Goal: Register for event/course

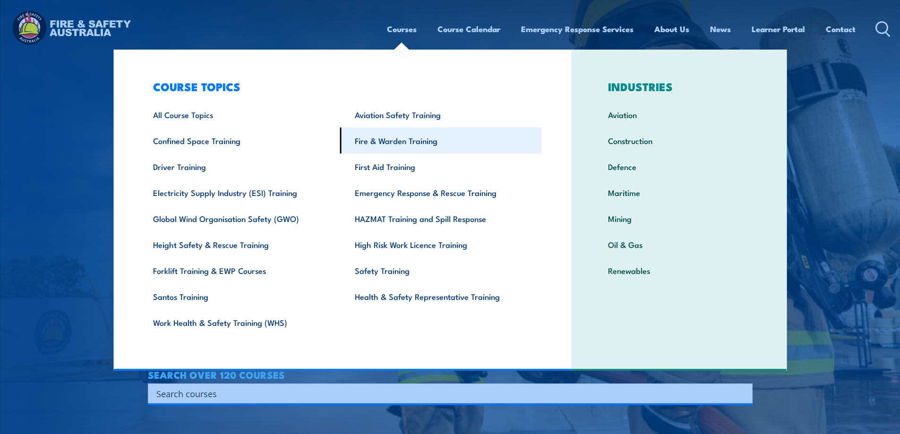
click at [376, 143] on link "Fire & Warden Training" at bounding box center [441, 141] width 202 height 26
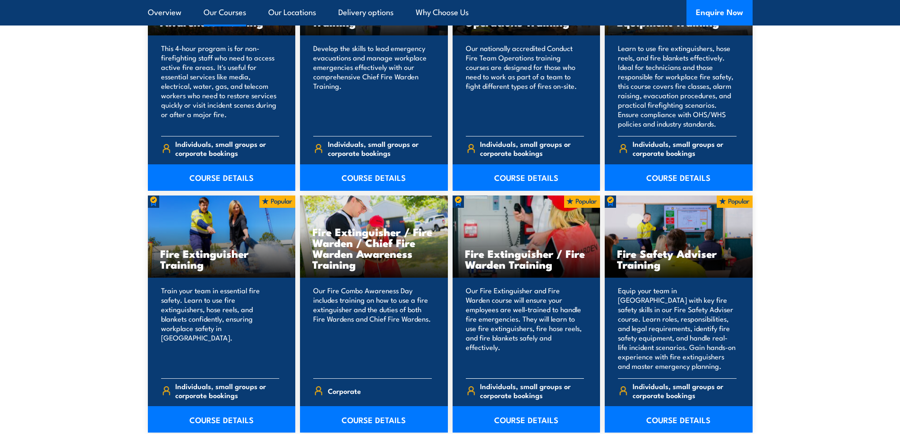
scroll to position [898, 0]
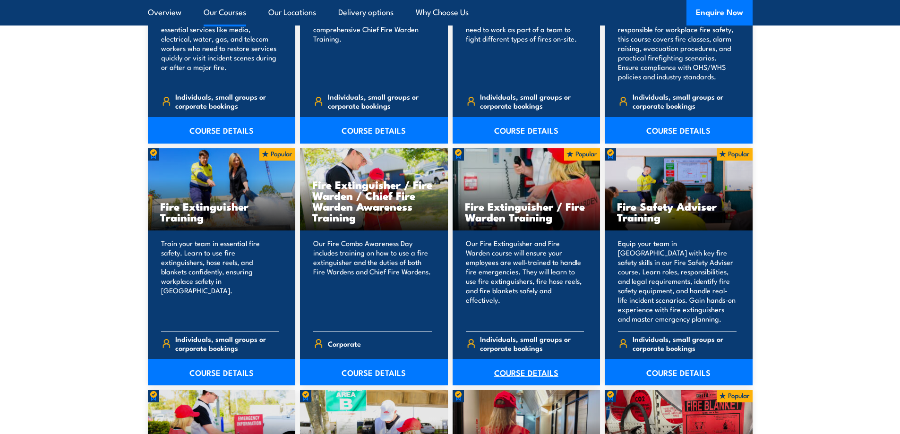
click at [522, 370] on link "COURSE DETAILS" at bounding box center [527, 372] width 148 height 26
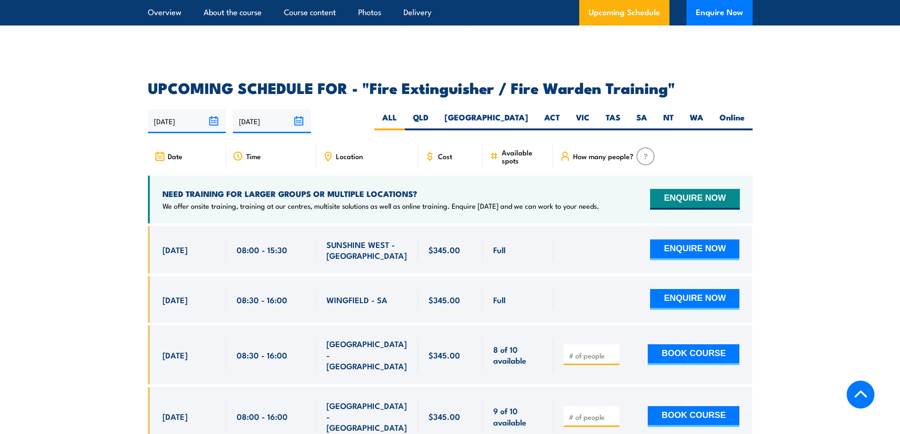
scroll to position [1439, 0]
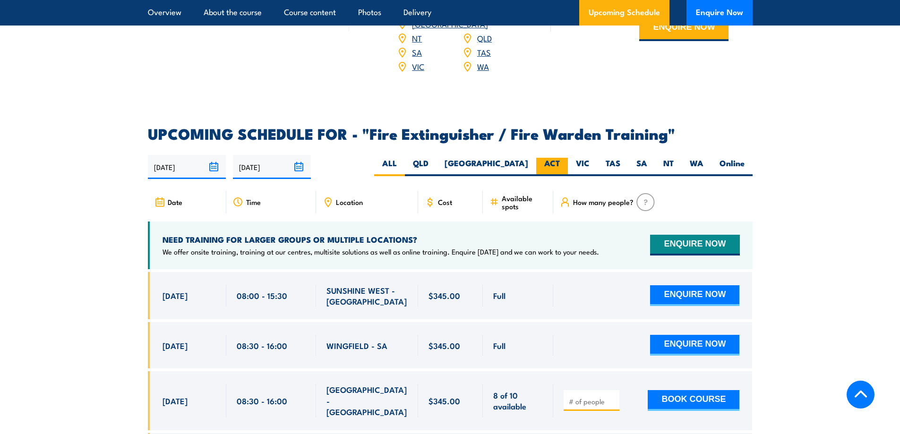
click at [551, 158] on label "ACT" at bounding box center [552, 167] width 32 height 18
click at [560, 158] on input "ACT" at bounding box center [563, 161] width 6 height 6
radio input "true"
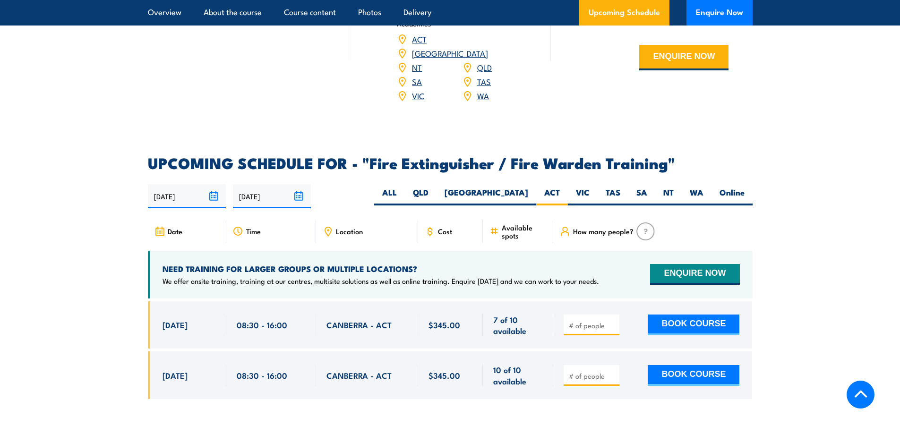
scroll to position [1505, 0]
